Goal: Task Accomplishment & Management: Manage account settings

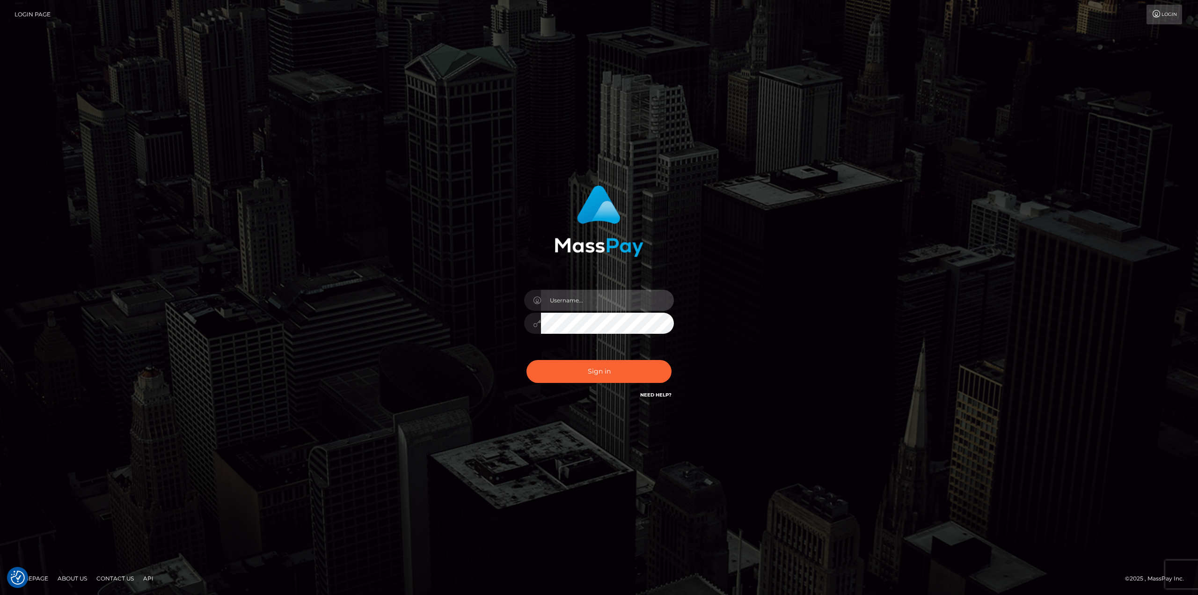
click at [640, 299] on input "text" at bounding box center [607, 300] width 133 height 21
type input "Ahmed"
click at [526, 360] on button "Sign in" at bounding box center [598, 371] width 145 height 23
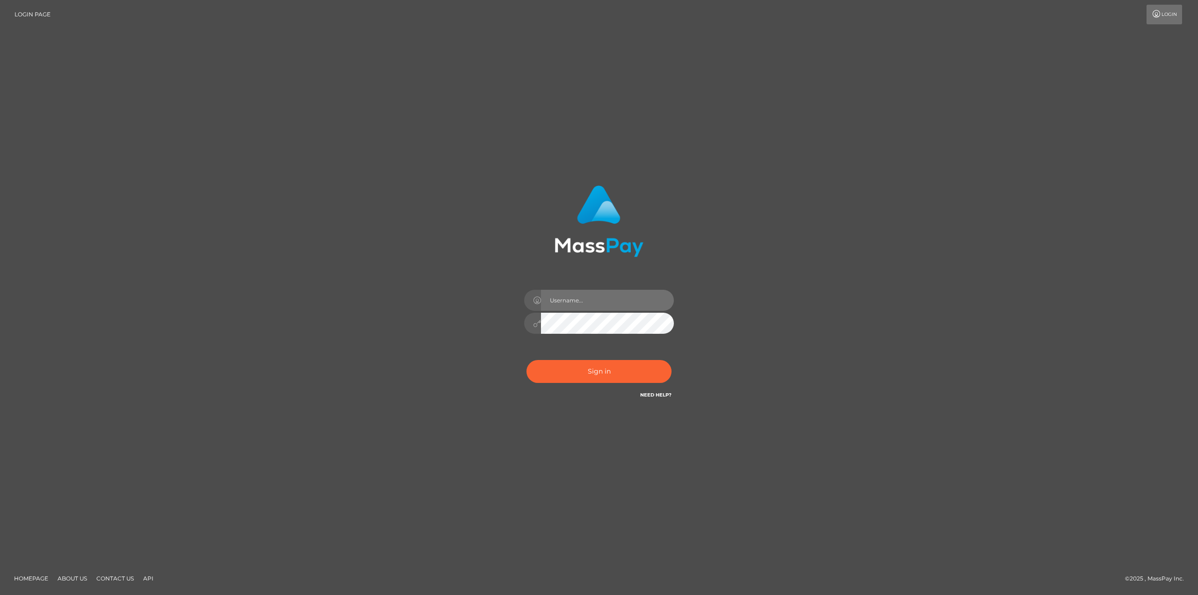
click at [583, 294] on input "text" at bounding box center [607, 300] width 133 height 21
drag, startPoint x: 551, startPoint y: 304, endPoint x: 570, endPoint y: 305, distance: 19.2
click at [551, 303] on input "text" at bounding box center [607, 300] width 133 height 21
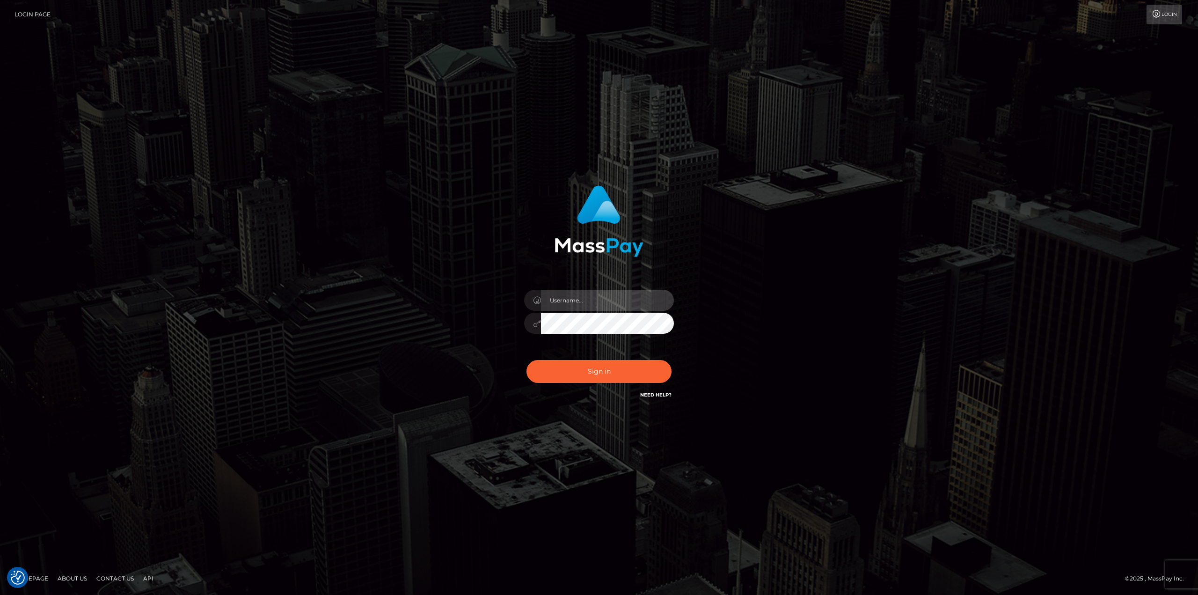
type input "Ahmed"
click at [619, 370] on button "Sign in" at bounding box center [598, 371] width 145 height 23
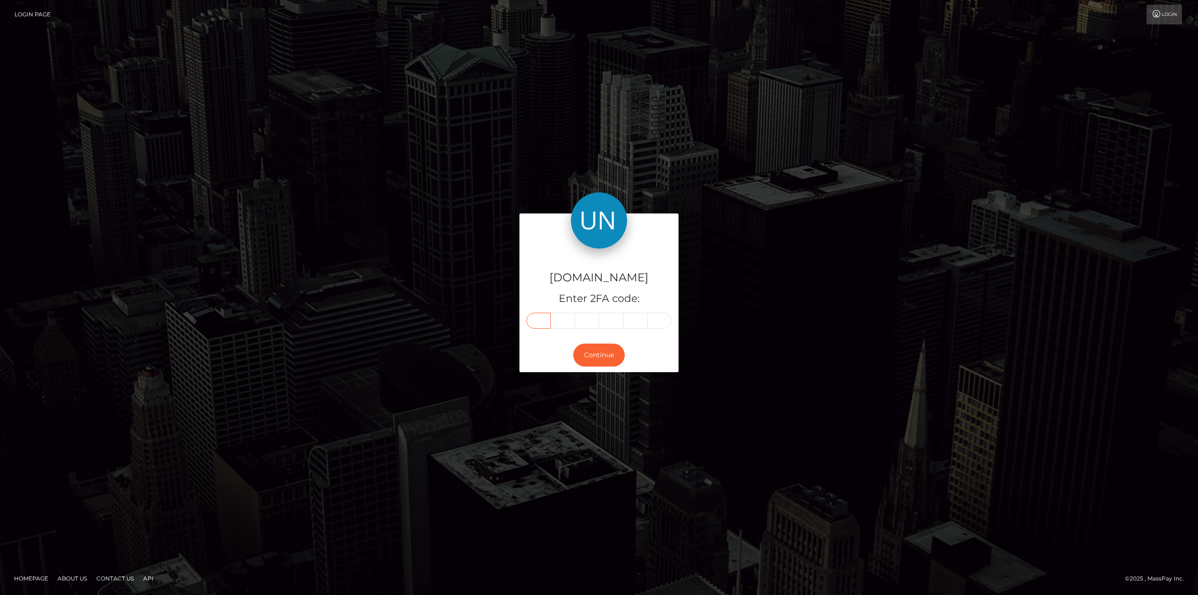
click at [543, 315] on input "text" at bounding box center [538, 321] width 24 height 16
type input "7"
type input "1"
type input "9"
type input "5"
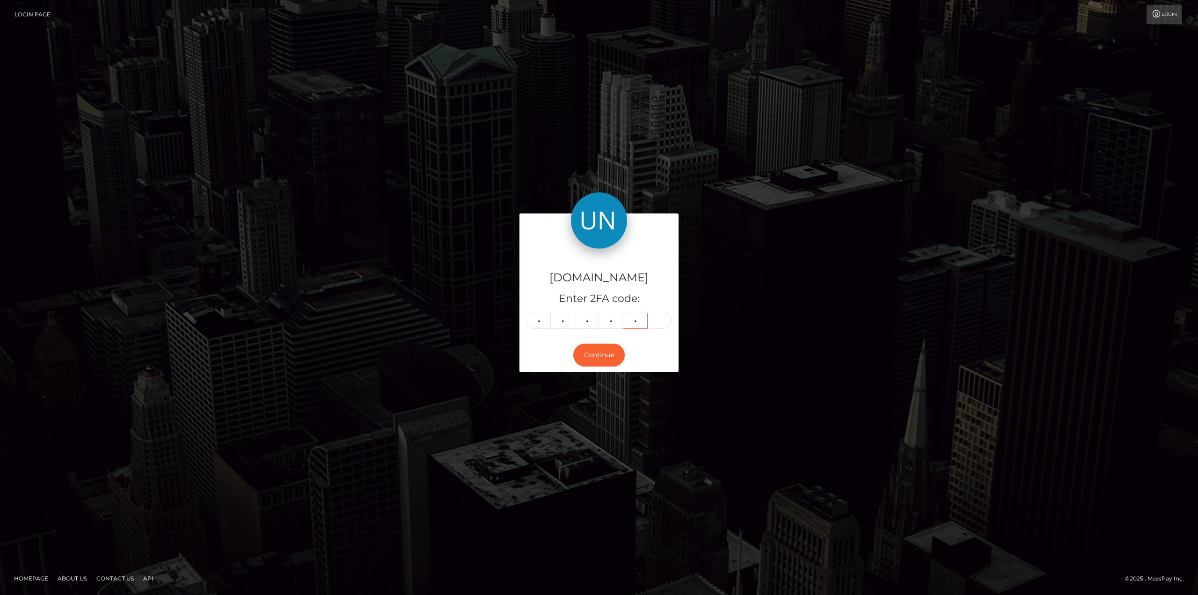
type input "8"
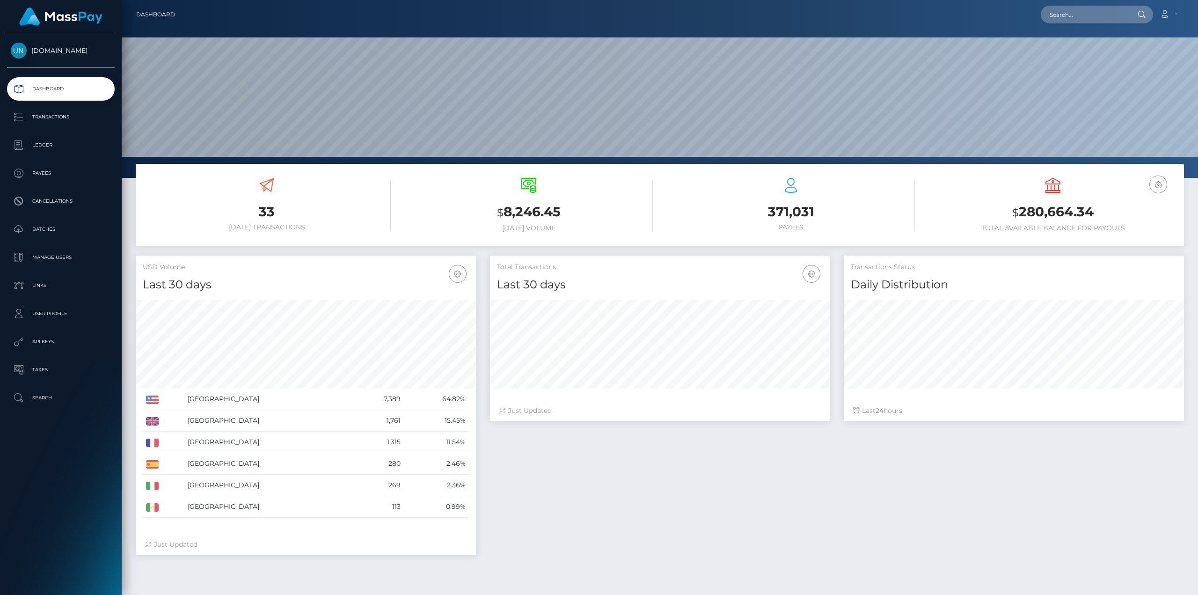
scroll to position [166, 340]
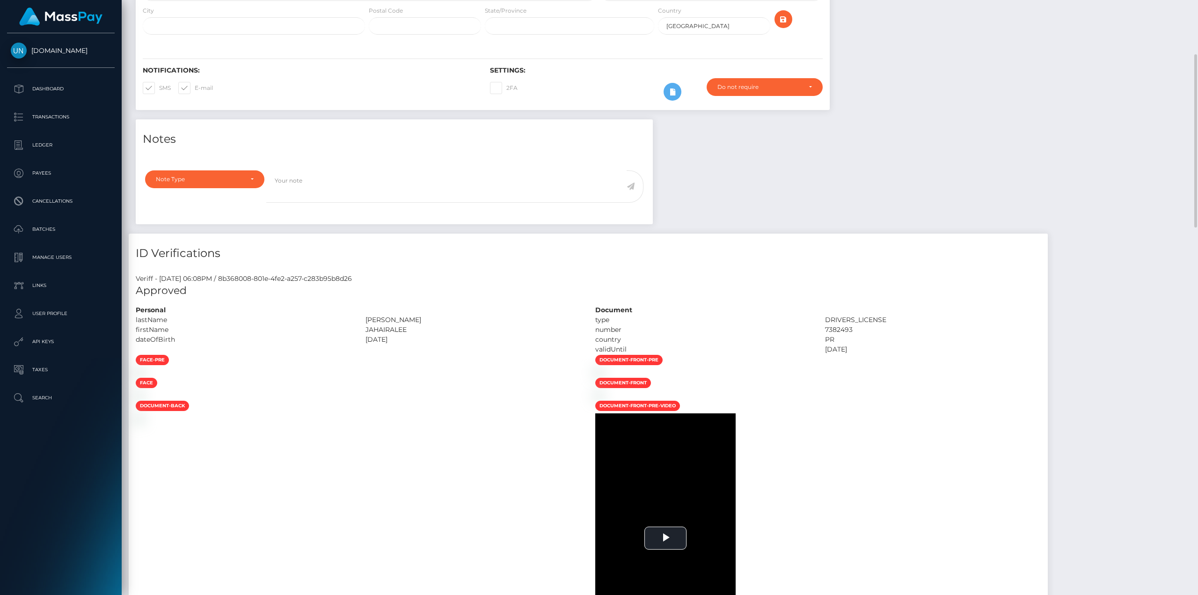
scroll to position [281, 0]
